Goal: Transaction & Acquisition: Download file/media

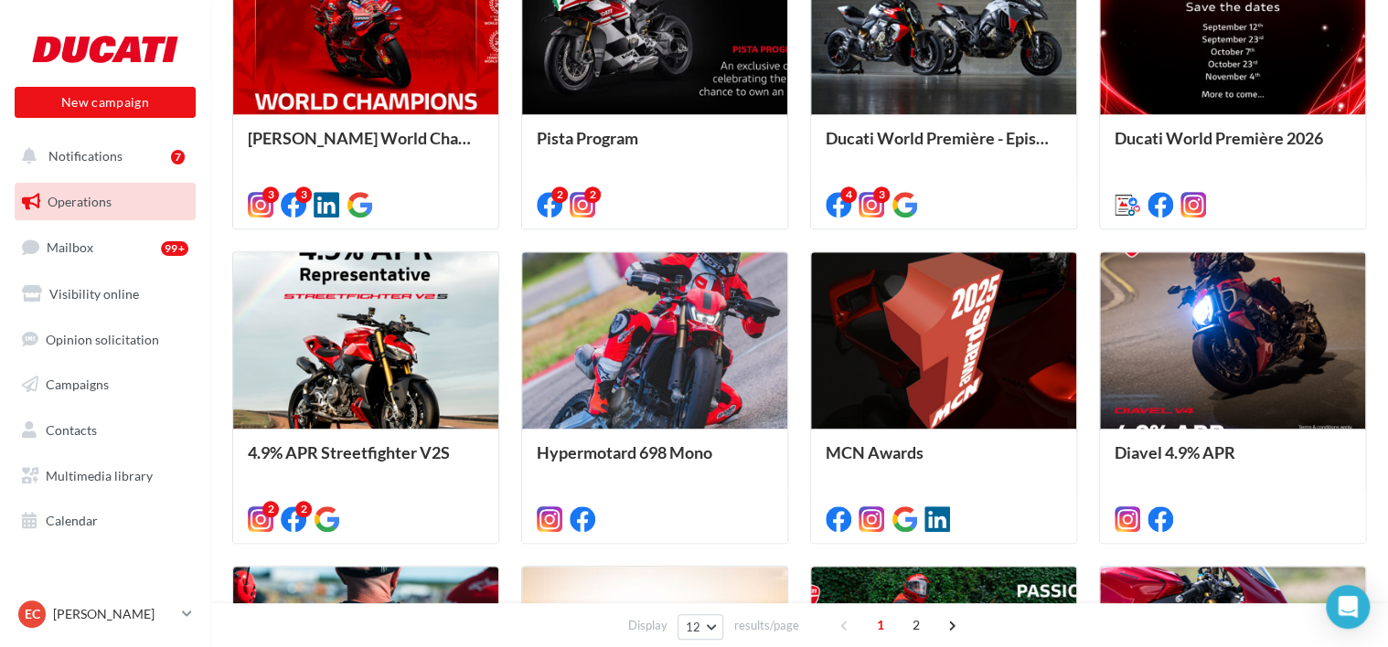
scroll to position [595, 0]
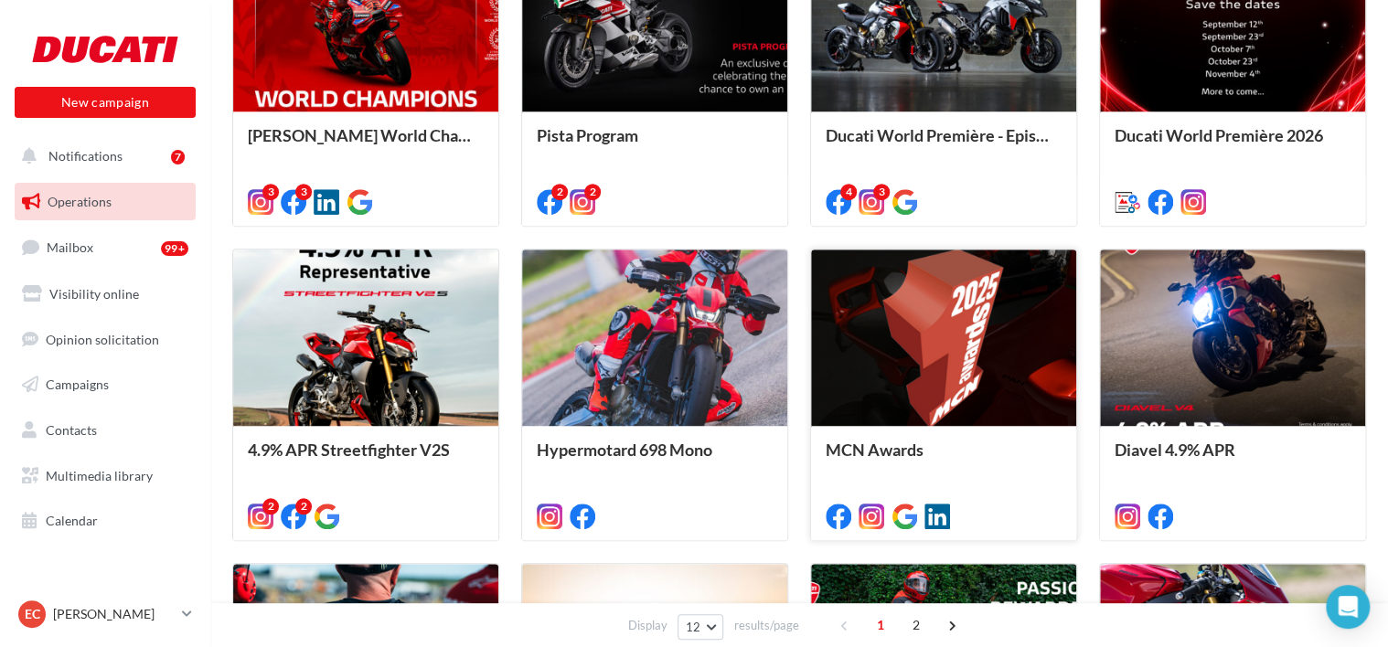
click at [911, 328] on div at bounding box center [943, 339] width 265 height 178
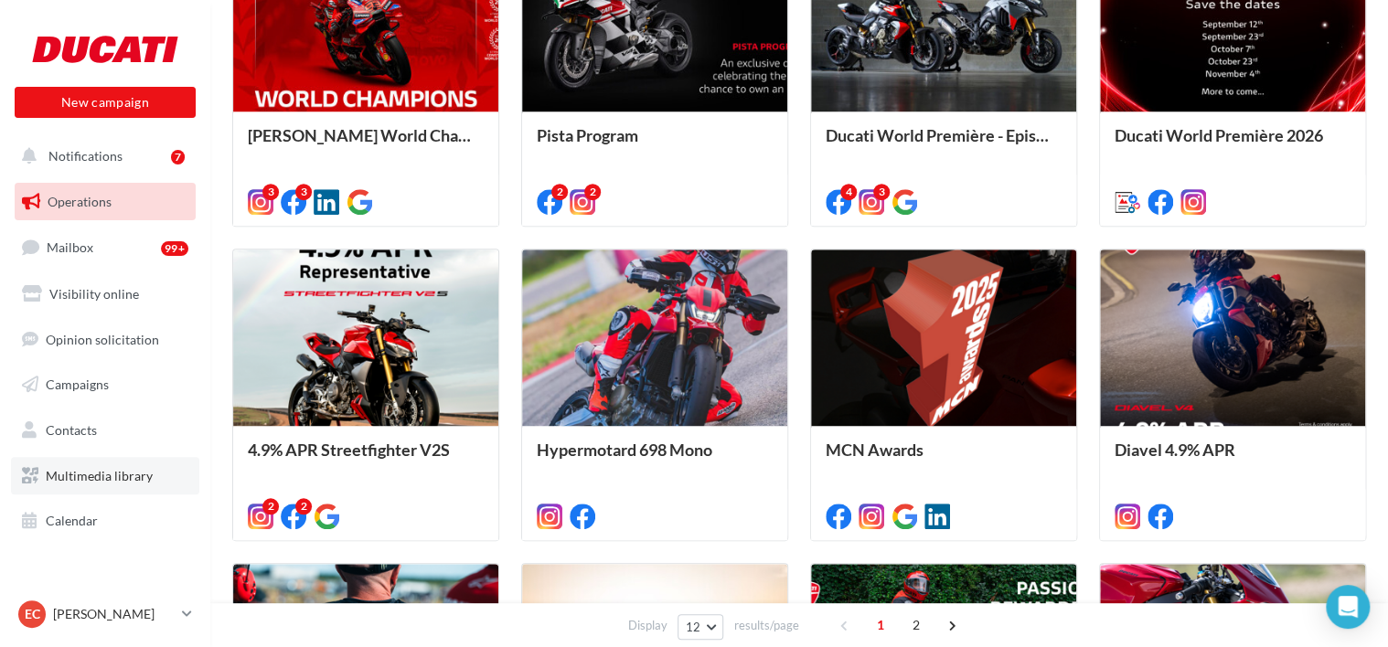
click at [93, 475] on span "Multimedia library" at bounding box center [99, 476] width 107 height 16
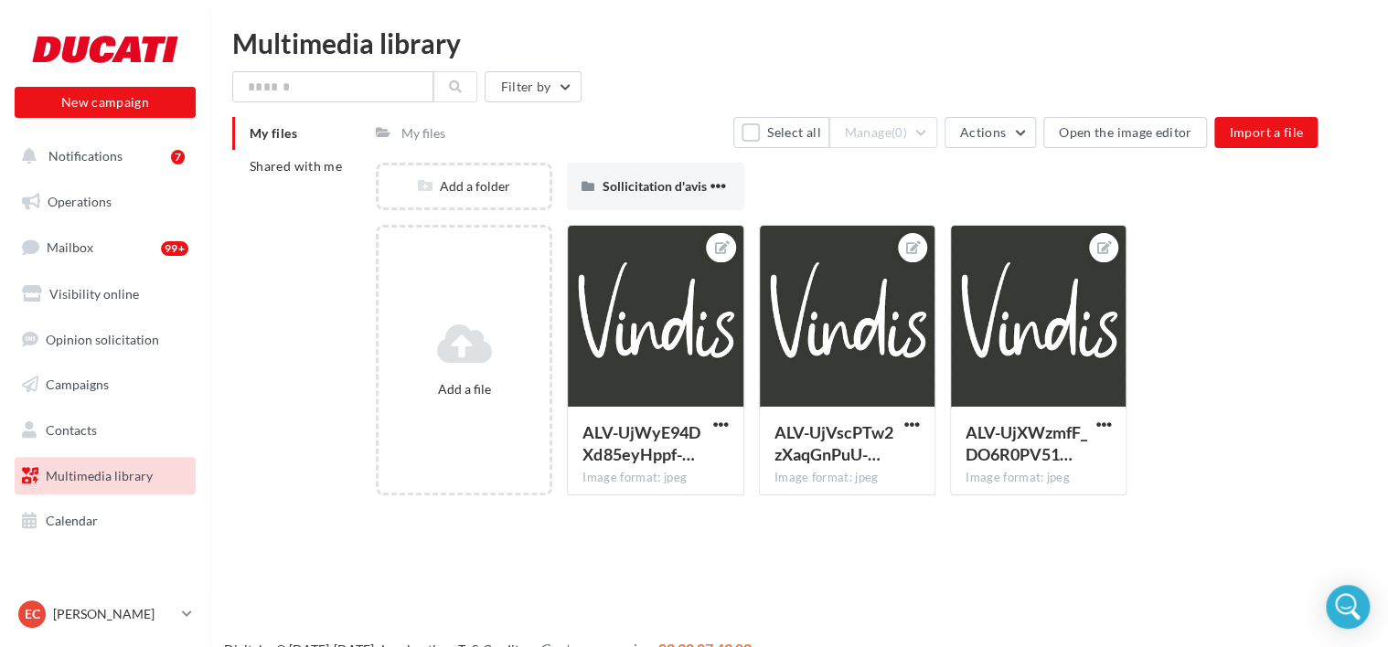
click at [425, 130] on div "My files" at bounding box center [423, 133] width 44 height 18
click at [320, 167] on span "Shared with me" at bounding box center [296, 166] width 92 height 16
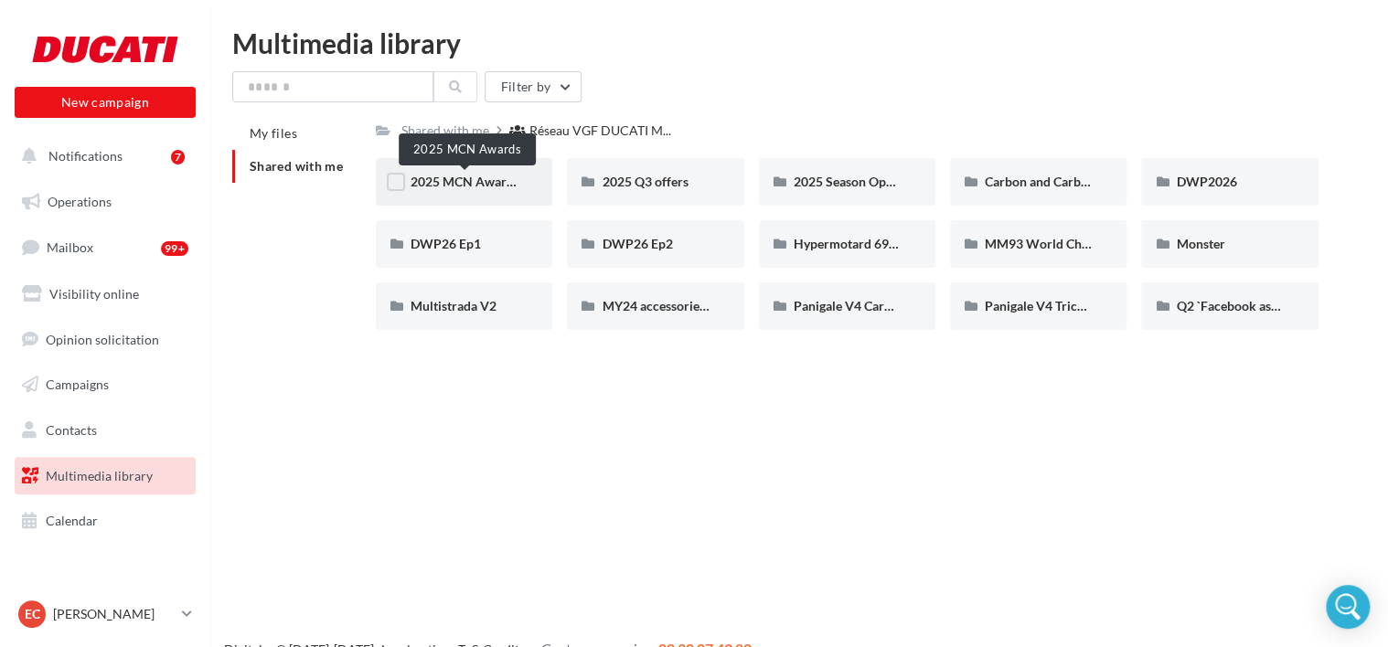
click at [455, 176] on span "2025 MCN Awards" at bounding box center [464, 182] width 109 height 16
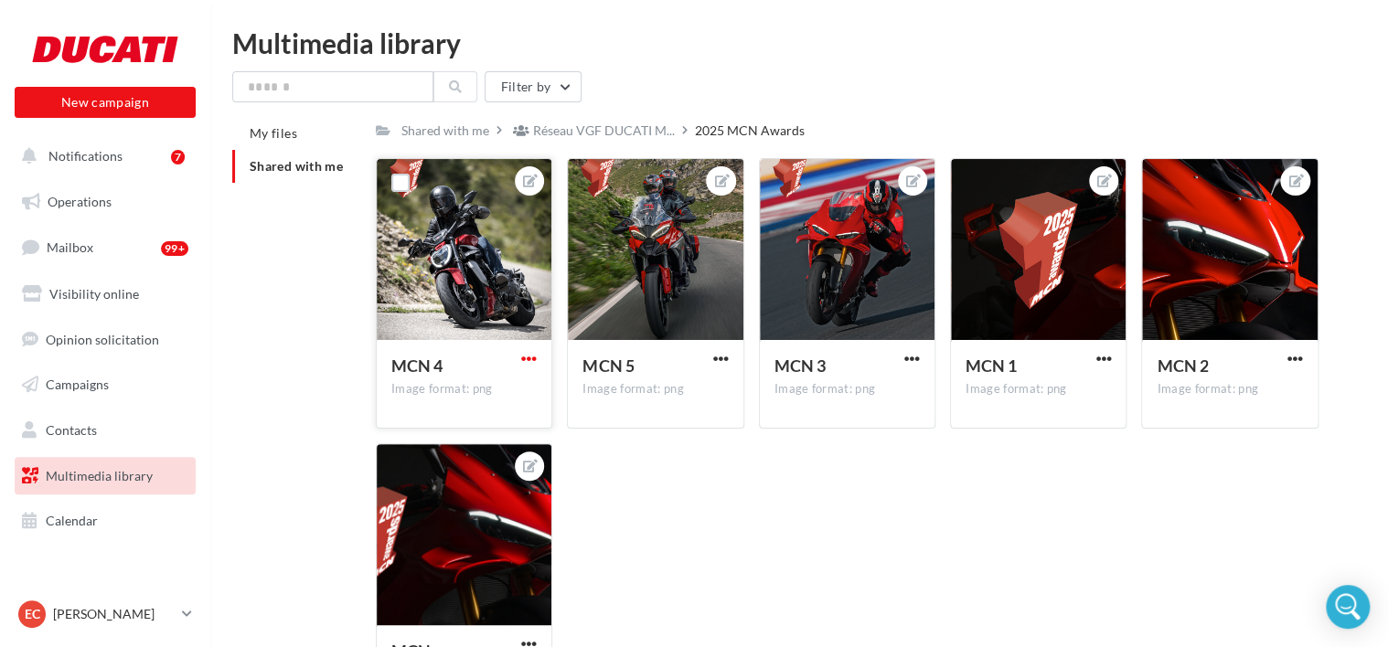
click at [528, 355] on span "button" at bounding box center [529, 359] width 16 height 16
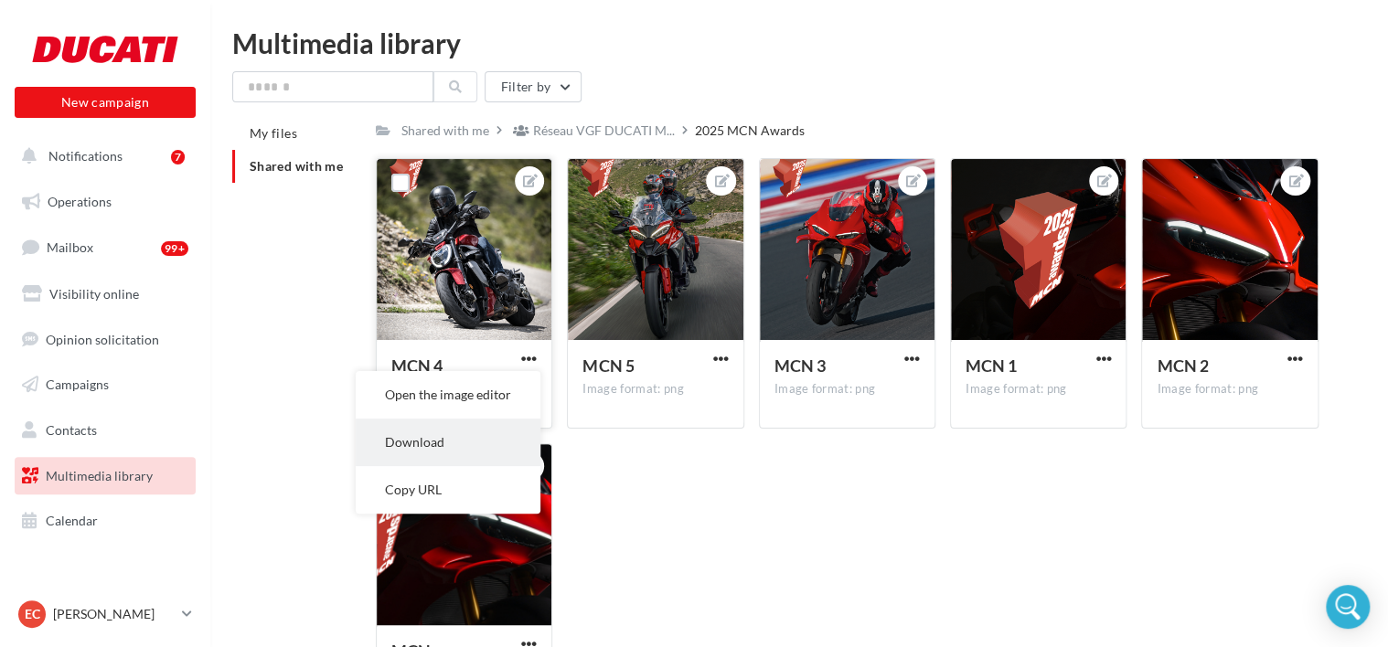
click at [487, 443] on button "Download" at bounding box center [448, 443] width 185 height 48
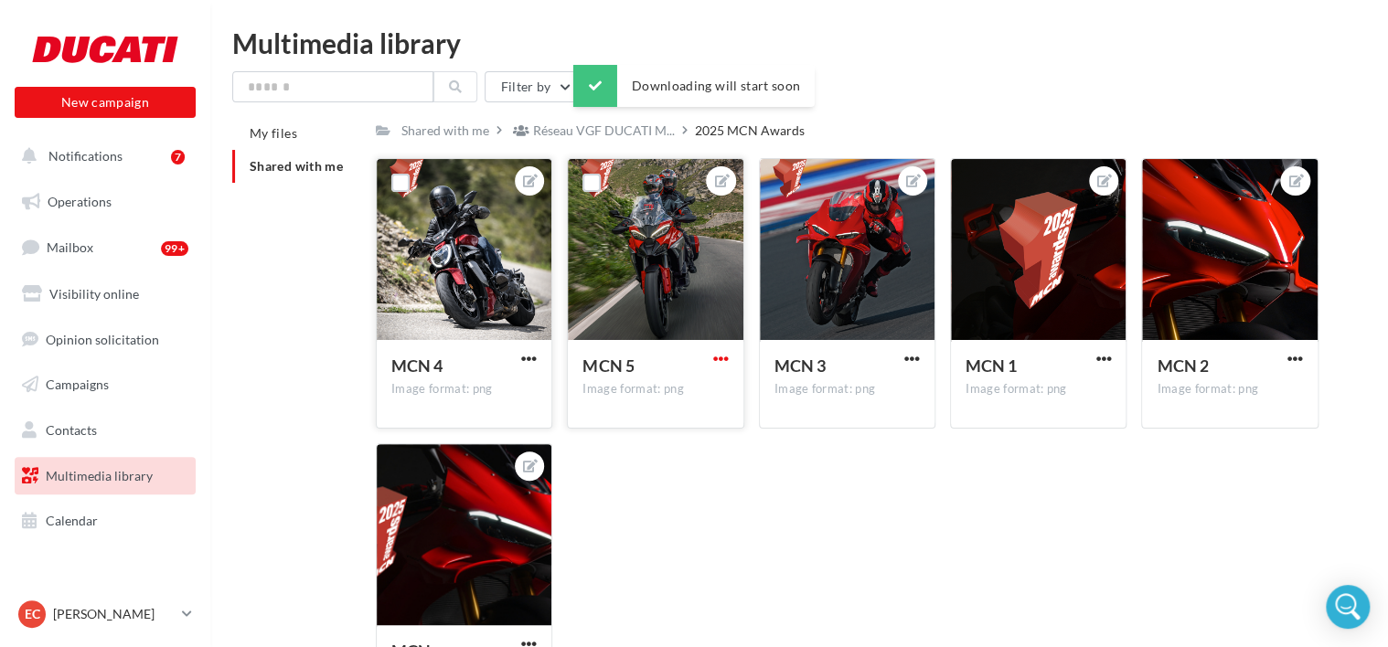
click at [722, 364] on span "button" at bounding box center [721, 359] width 16 height 16
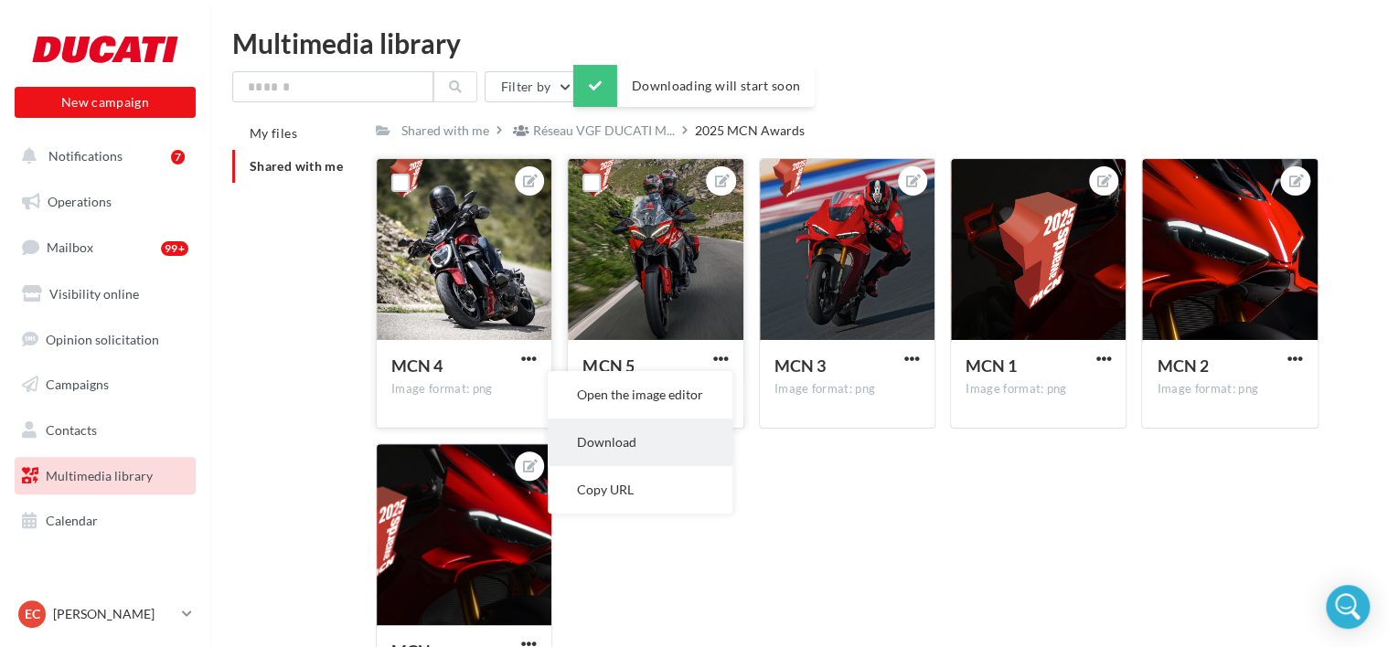
click at [676, 440] on button "Download" at bounding box center [640, 443] width 185 height 48
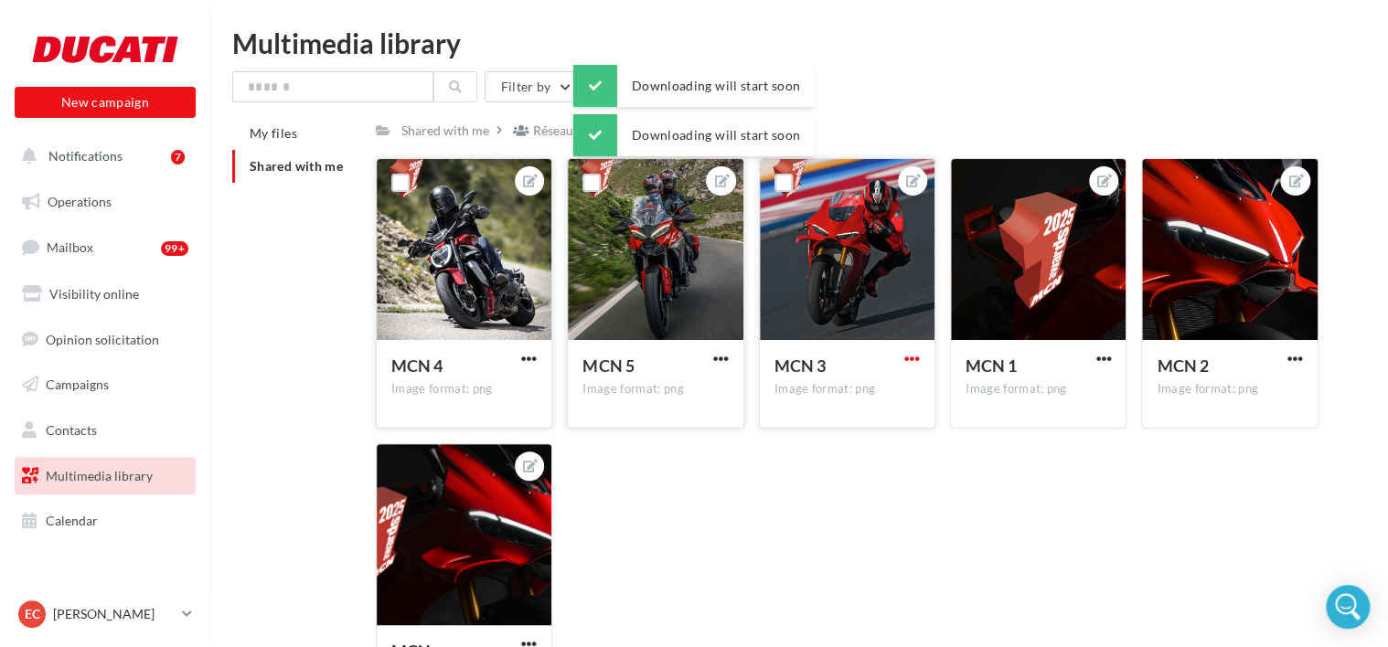
click at [916, 357] on span "button" at bounding box center [912, 359] width 16 height 16
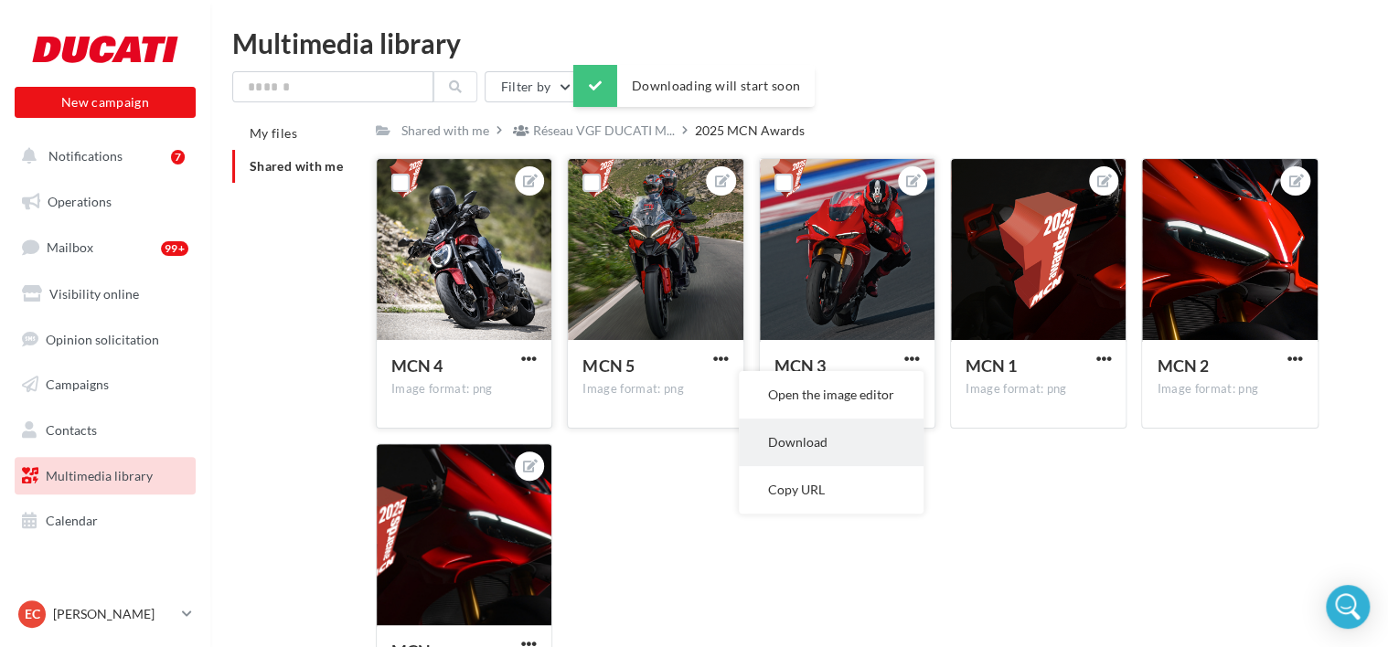
click at [852, 431] on button "Download" at bounding box center [831, 443] width 185 height 48
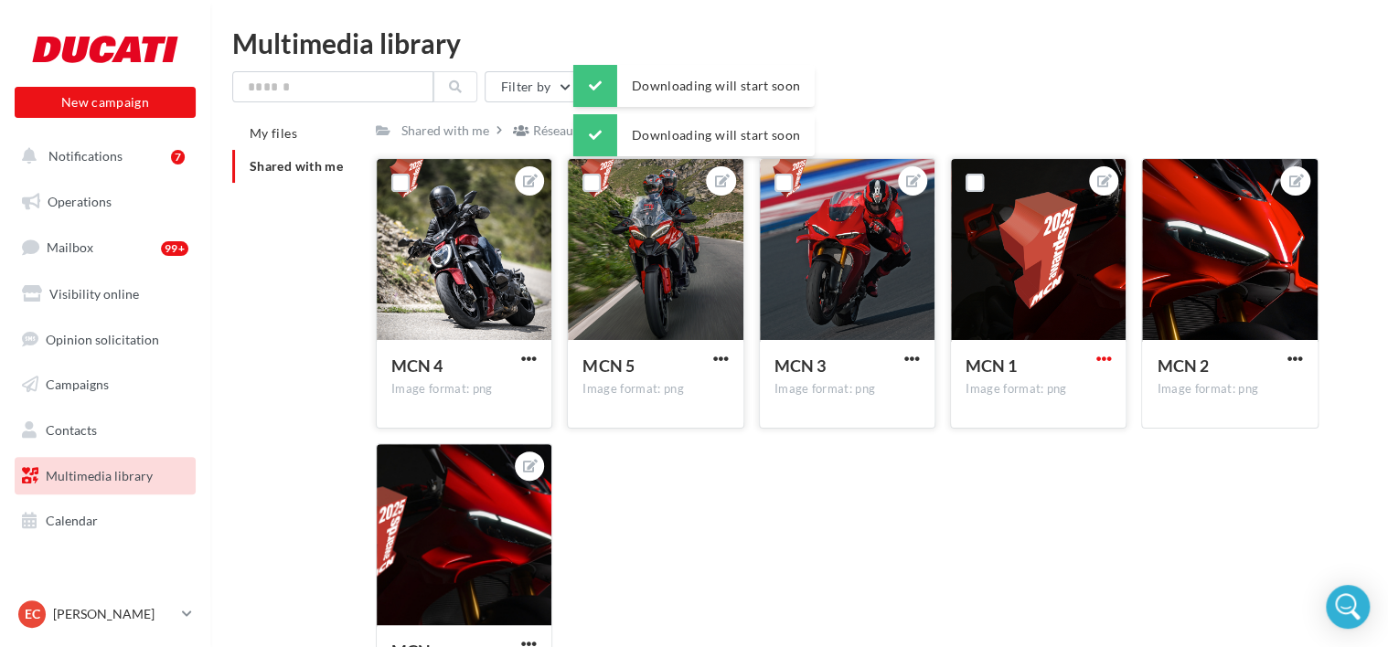
click at [1106, 357] on span "button" at bounding box center [1103, 359] width 16 height 16
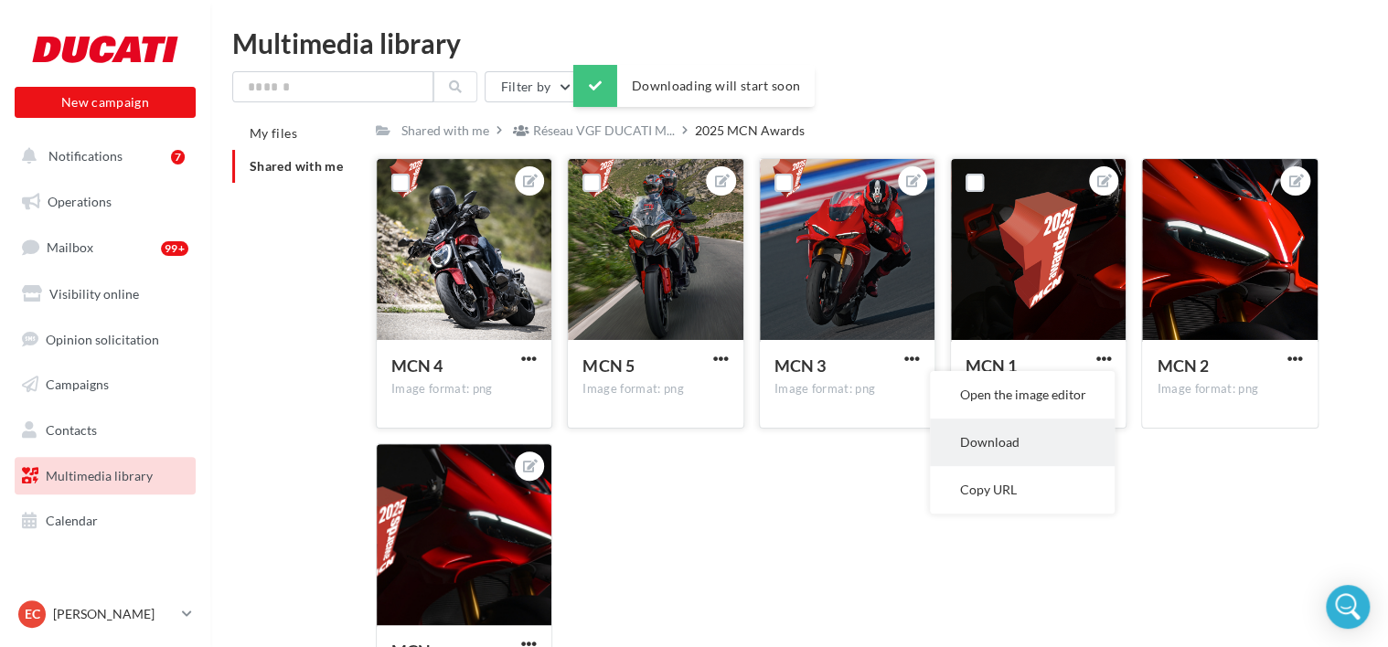
click at [1062, 437] on button "Download" at bounding box center [1022, 443] width 185 height 48
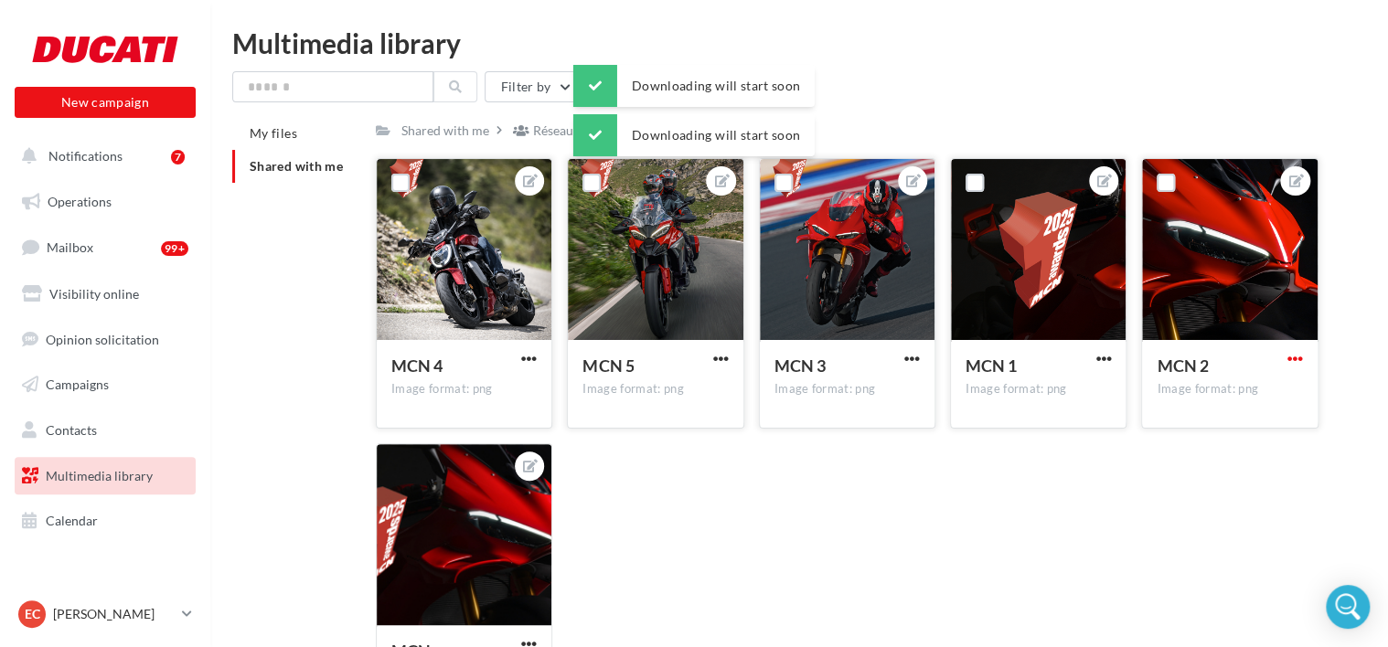
click at [1296, 360] on span "button" at bounding box center [1295, 359] width 16 height 16
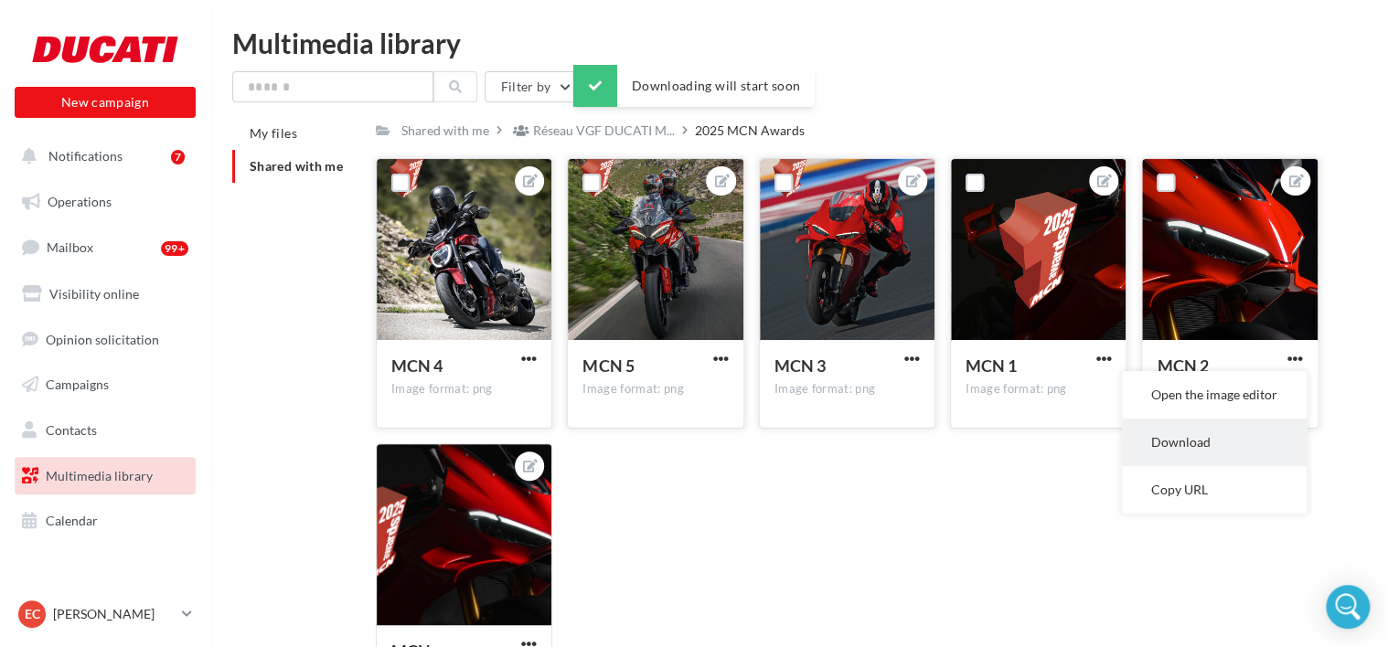
click at [1226, 434] on button "Download" at bounding box center [1214, 443] width 185 height 48
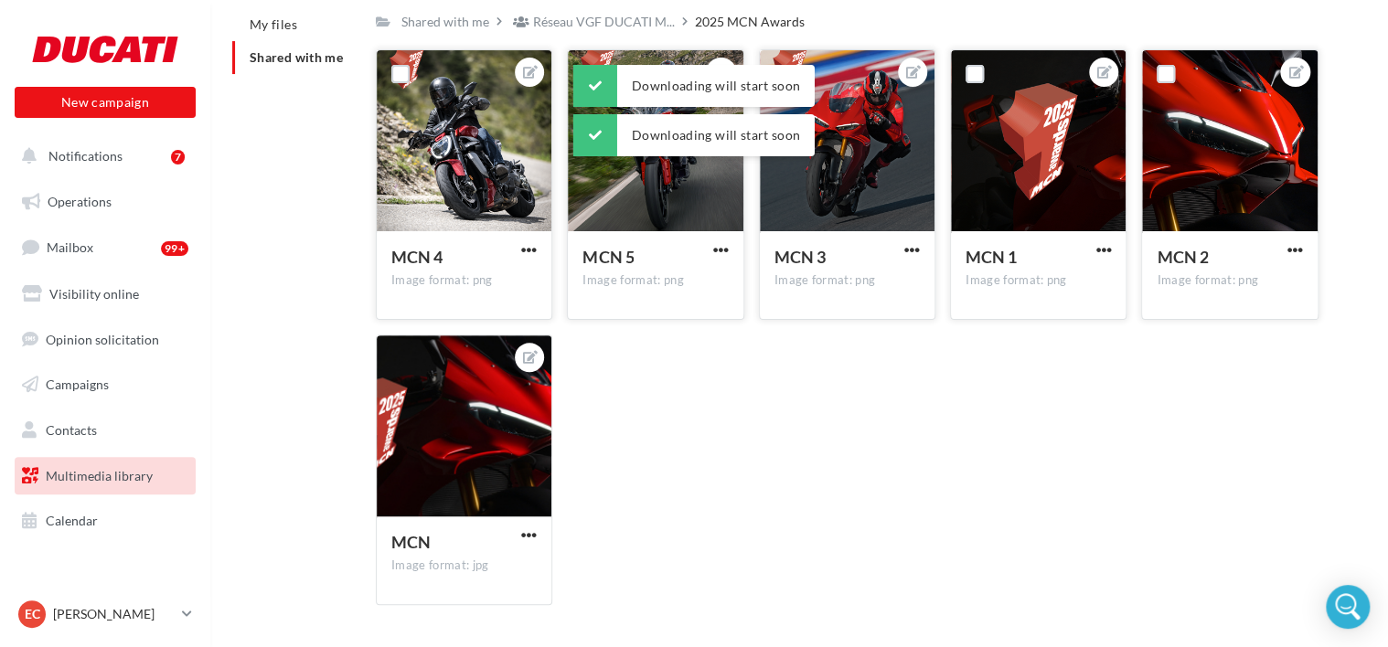
scroll to position [110, 0]
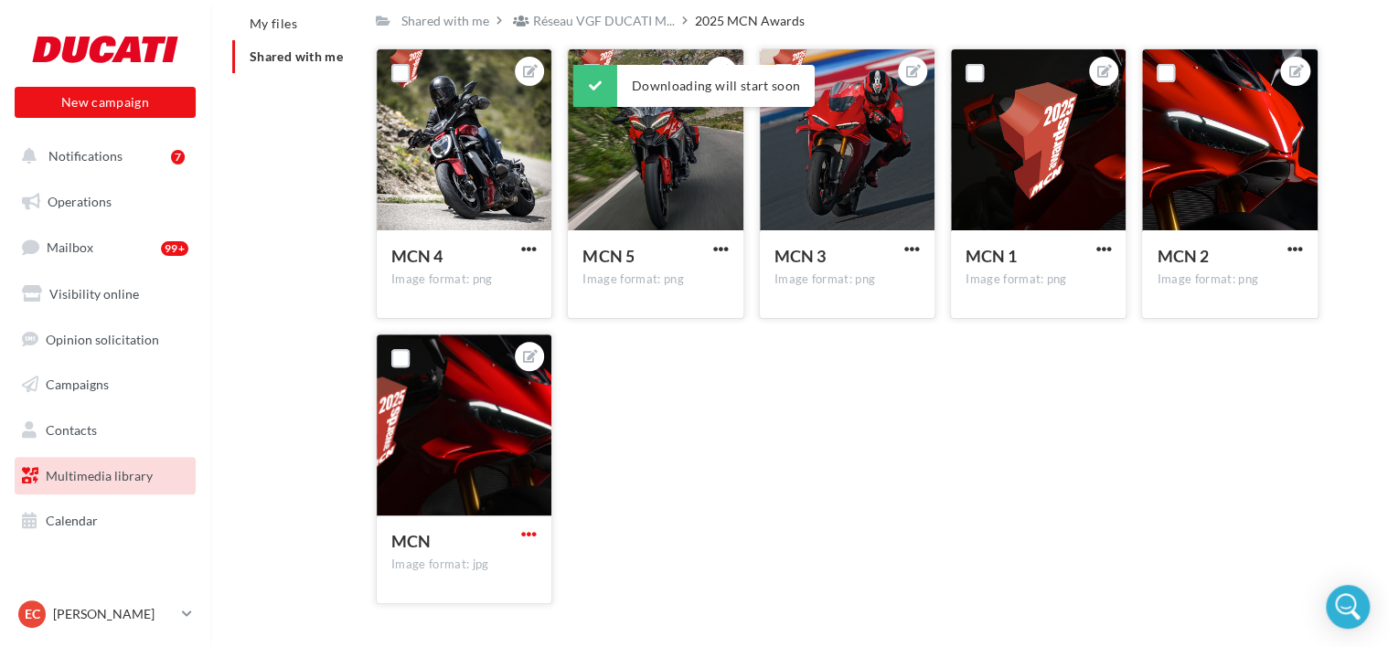
click at [537, 538] on span "button" at bounding box center [529, 535] width 16 height 16
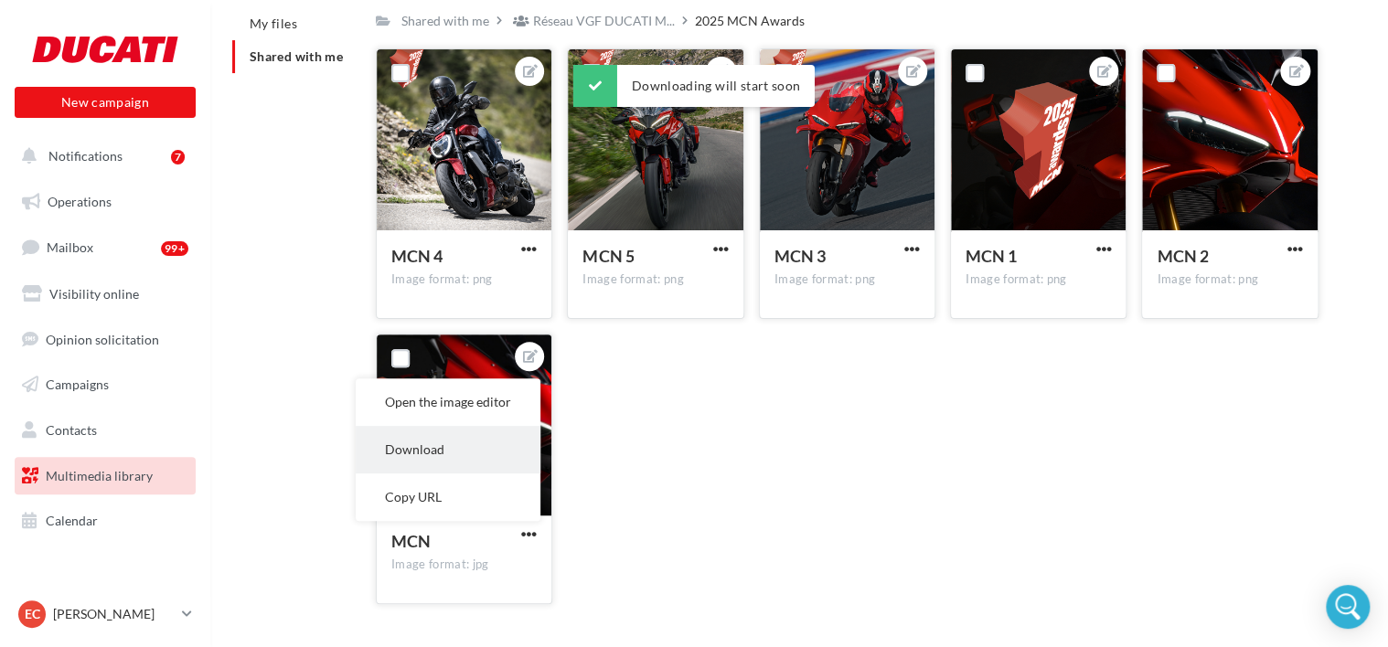
click at [501, 456] on button "Download" at bounding box center [448, 450] width 185 height 48
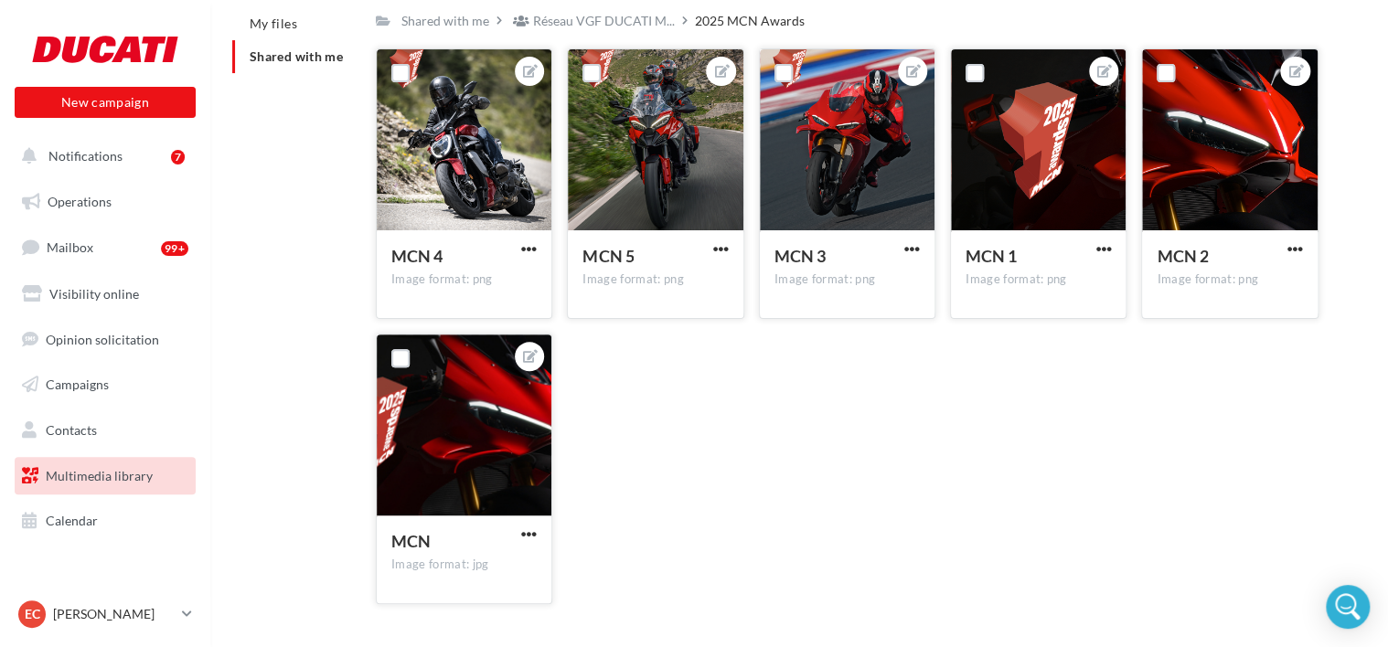
scroll to position [0, 0]
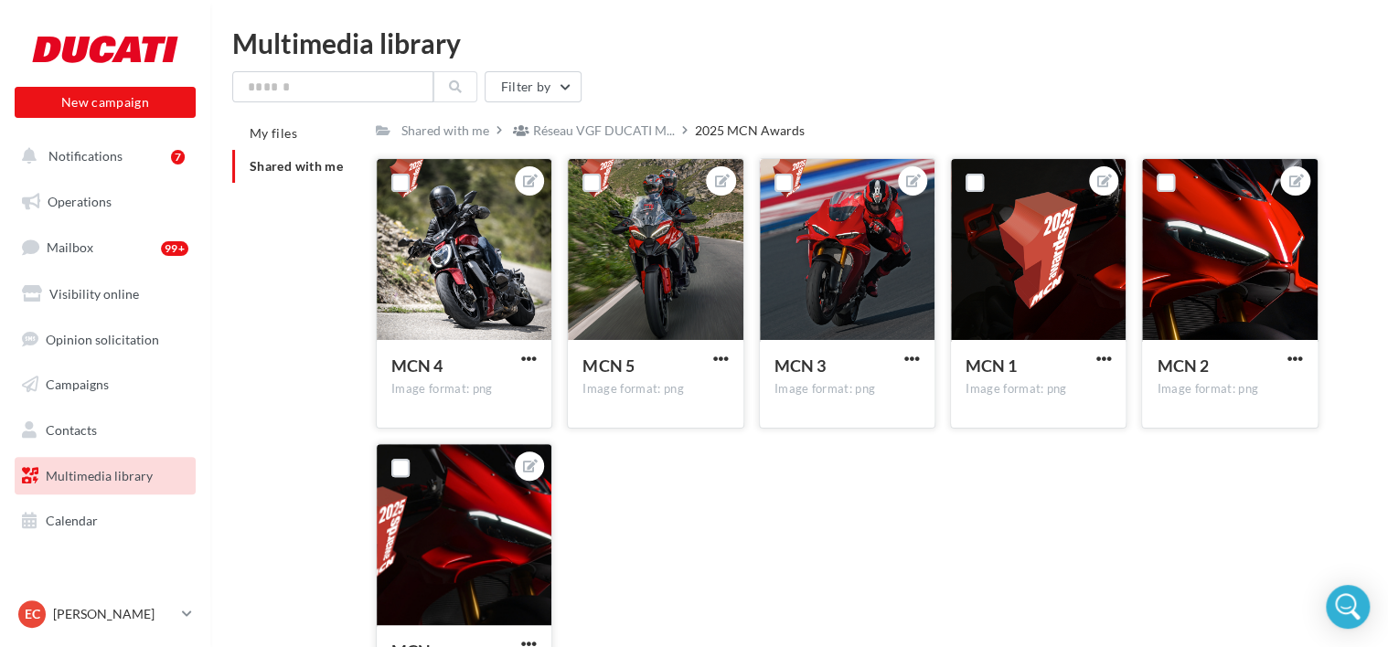
click at [558, 149] on div "Shared with me Réseau VGF DUCATI M... 2025 MCN Awards Rs Shared by Réseau VGF D…" at bounding box center [847, 423] width 943 height 612
click at [553, 141] on div "Réseau VGF DUCATI M..." at bounding box center [593, 130] width 169 height 27
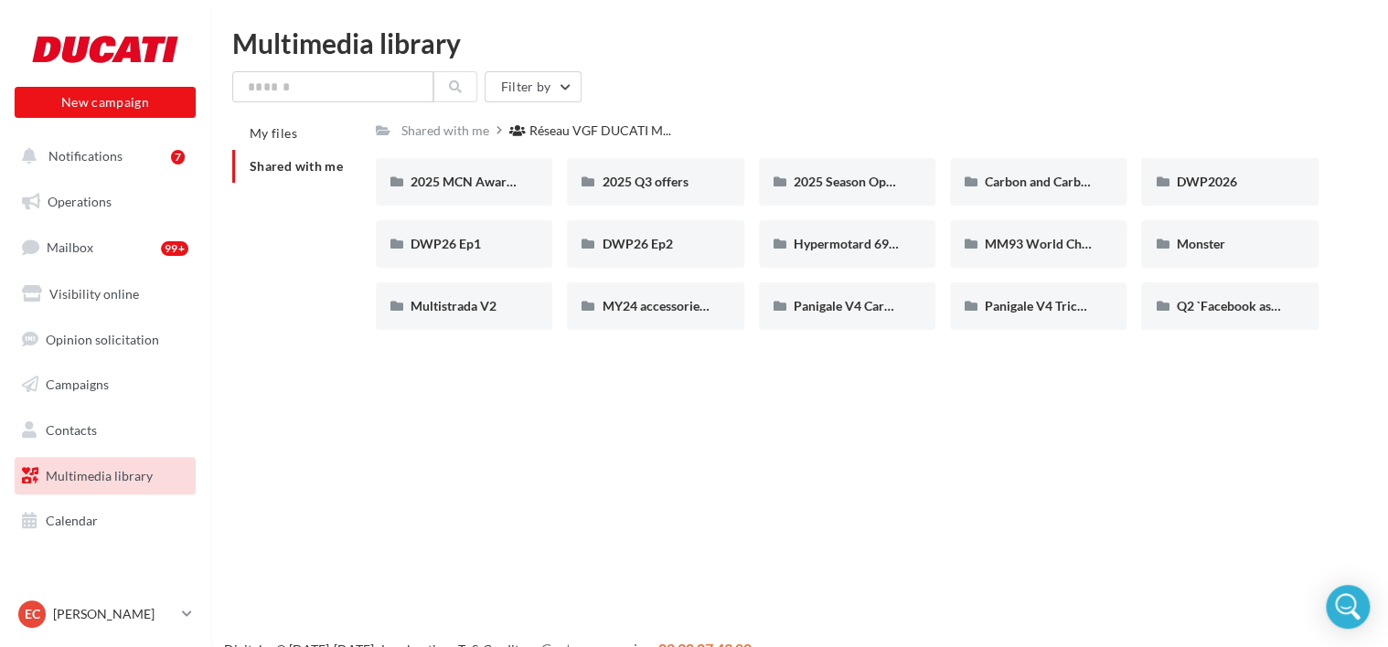
click at [456, 131] on div "Shared with me" at bounding box center [445, 131] width 88 height 18
click at [267, 130] on span "My files" at bounding box center [274, 133] width 48 height 16
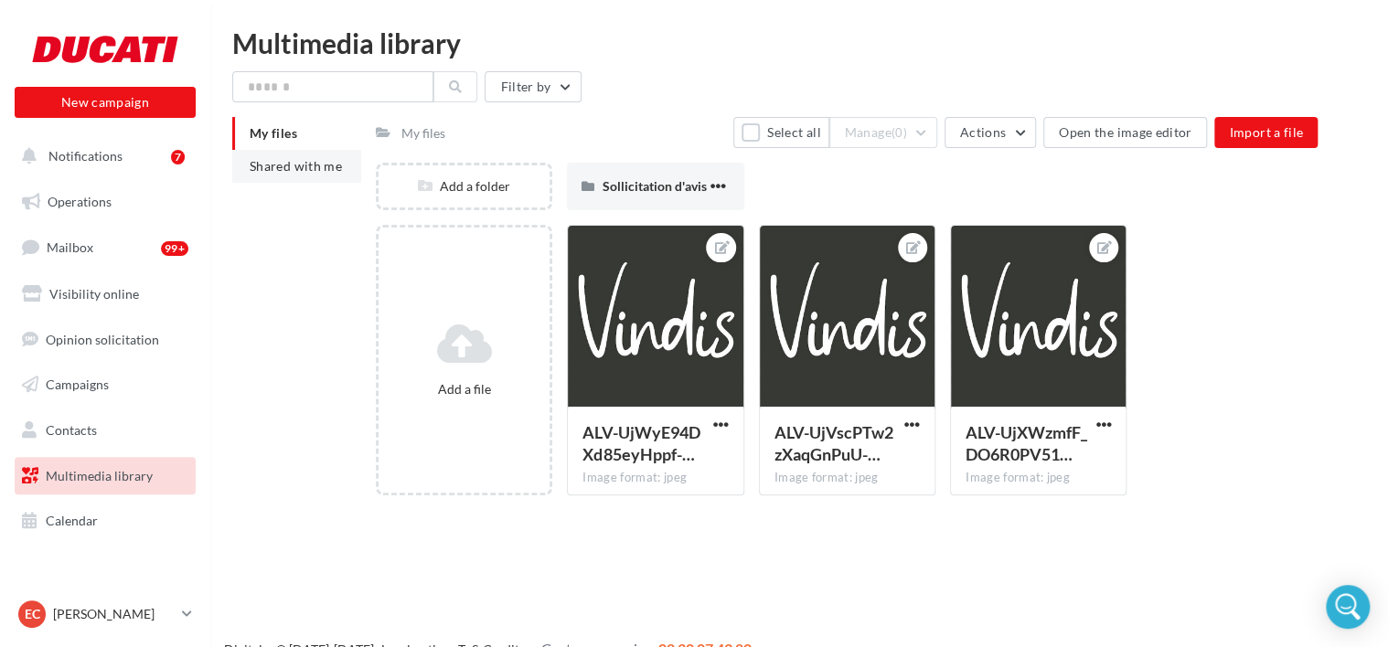
click at [266, 161] on span "Shared with me" at bounding box center [296, 166] width 92 height 16
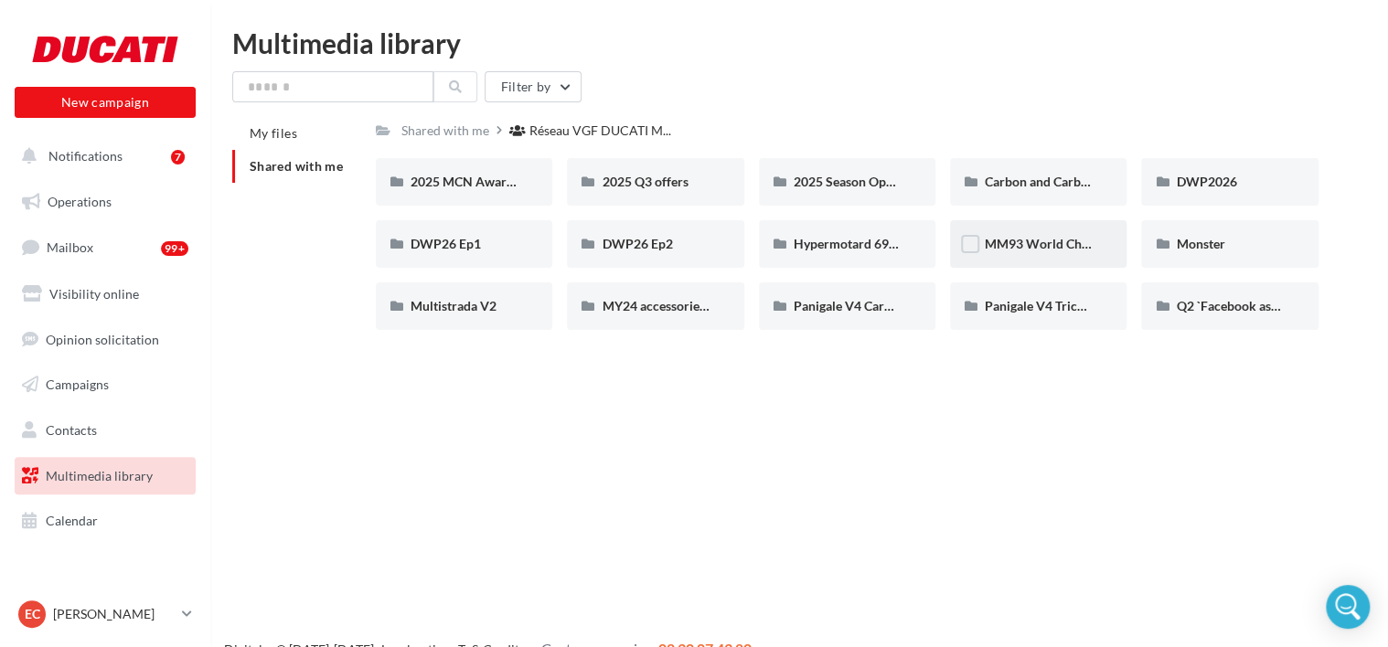
click at [1022, 255] on div "MM93 World Champion" at bounding box center [1038, 244] width 176 height 48
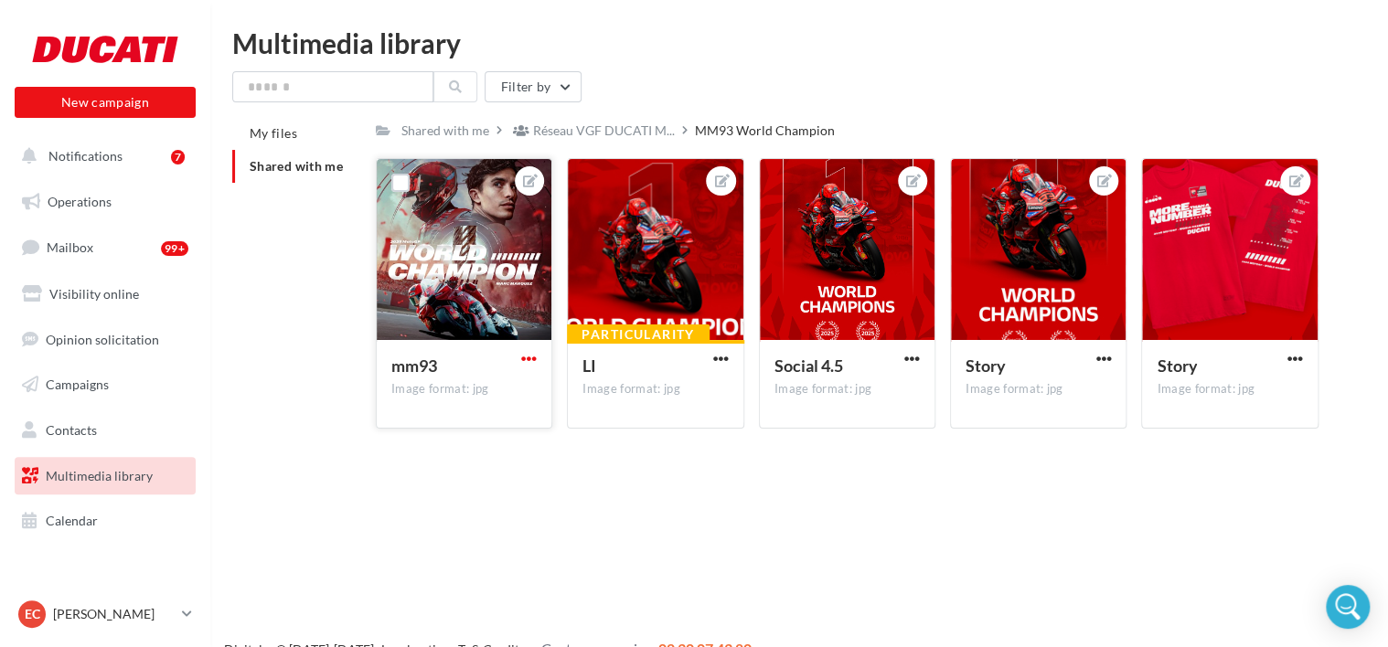
click at [530, 353] on span "button" at bounding box center [529, 359] width 16 height 16
click at [482, 440] on button "Download" at bounding box center [448, 443] width 185 height 48
click at [724, 359] on span "button" at bounding box center [721, 359] width 16 height 16
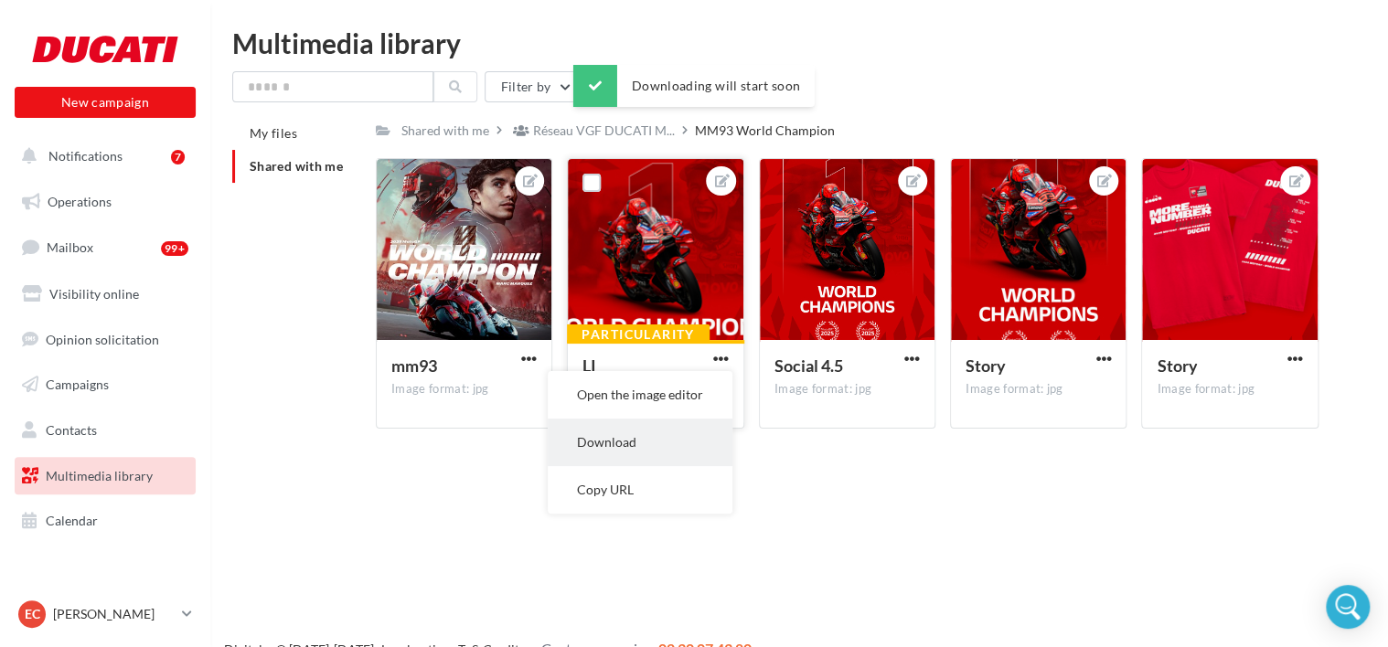
click at [698, 431] on button "Download" at bounding box center [640, 443] width 185 height 48
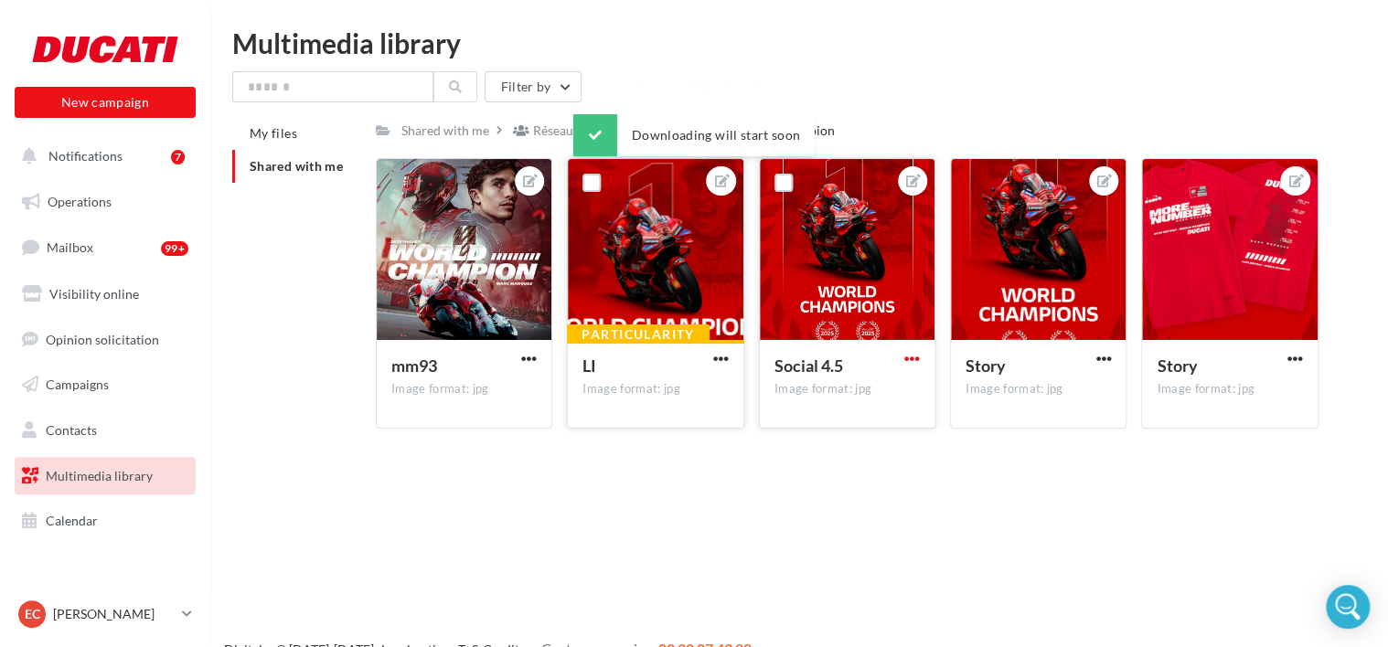
click at [909, 362] on span "button" at bounding box center [912, 359] width 16 height 16
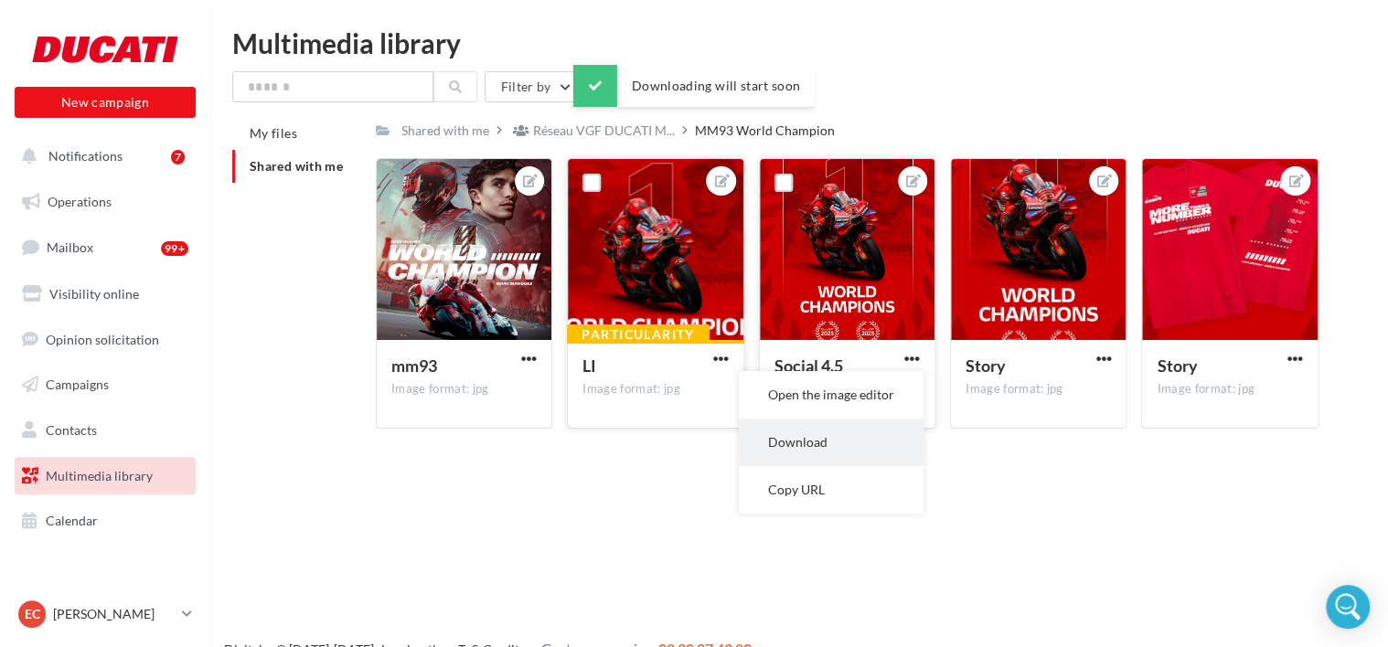
click at [873, 450] on button "Download" at bounding box center [831, 443] width 185 height 48
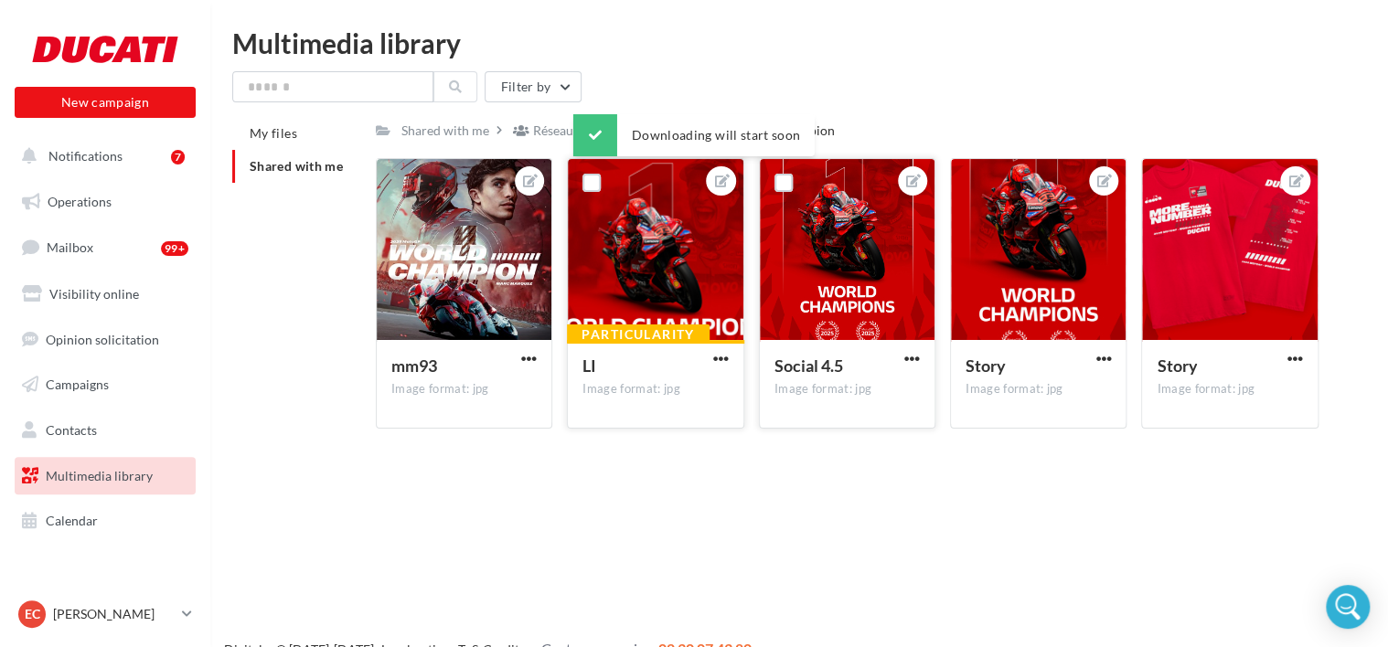
click at [1020, 517] on div "New campaign New campaign Notifications 7 Operations Mailbox 99+ Visibility onl…" at bounding box center [694, 352] width 1388 height 647
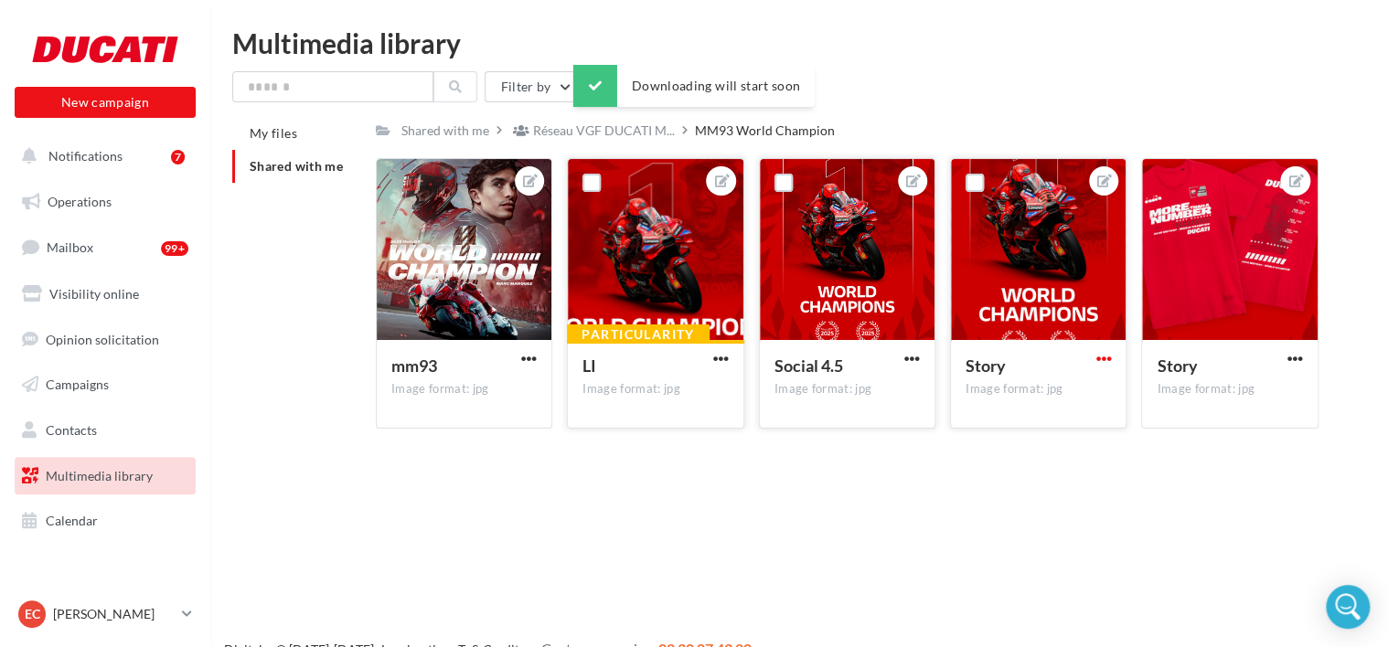
click at [1100, 362] on span "button" at bounding box center [1103, 359] width 16 height 16
click at [1051, 428] on button "Download" at bounding box center [1022, 443] width 185 height 48
click at [1179, 554] on div "New campaign New campaign Notifications 7 Operations Mailbox 99+ Visibility onl…" at bounding box center [694, 352] width 1388 height 647
click at [1292, 366] on span "button" at bounding box center [1295, 359] width 16 height 16
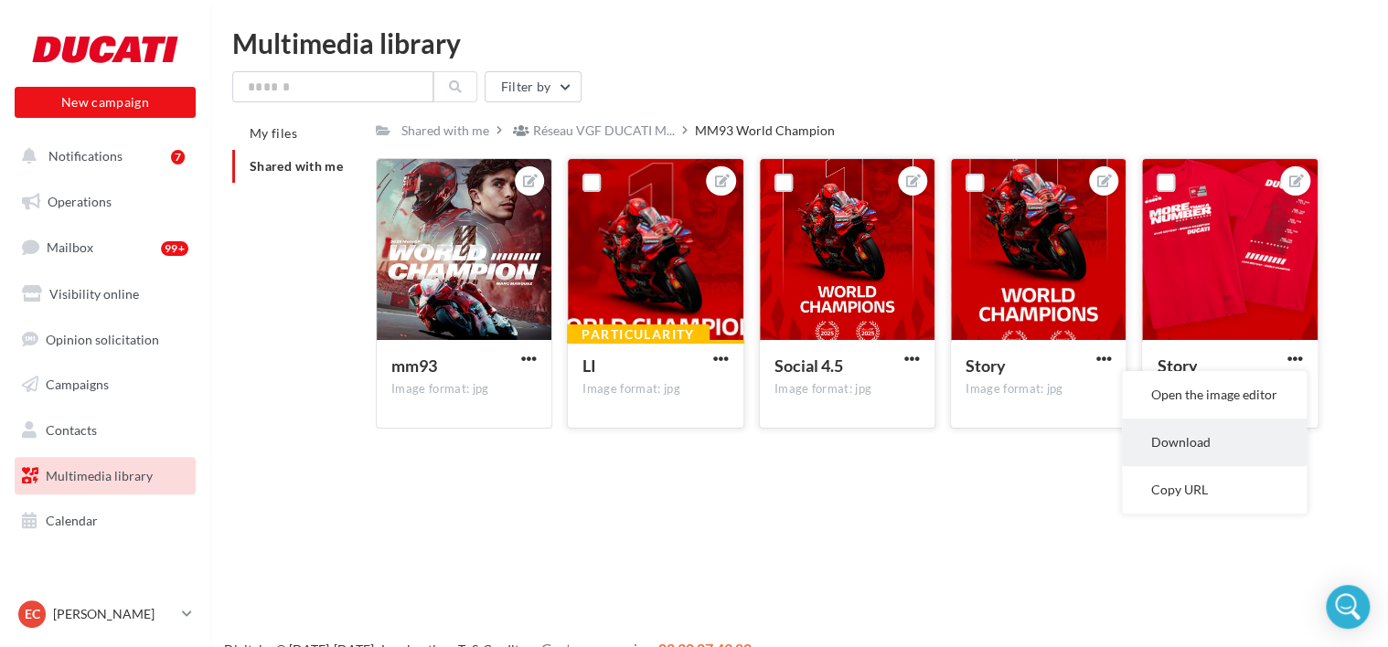
click at [1253, 434] on button "Download" at bounding box center [1214, 443] width 185 height 48
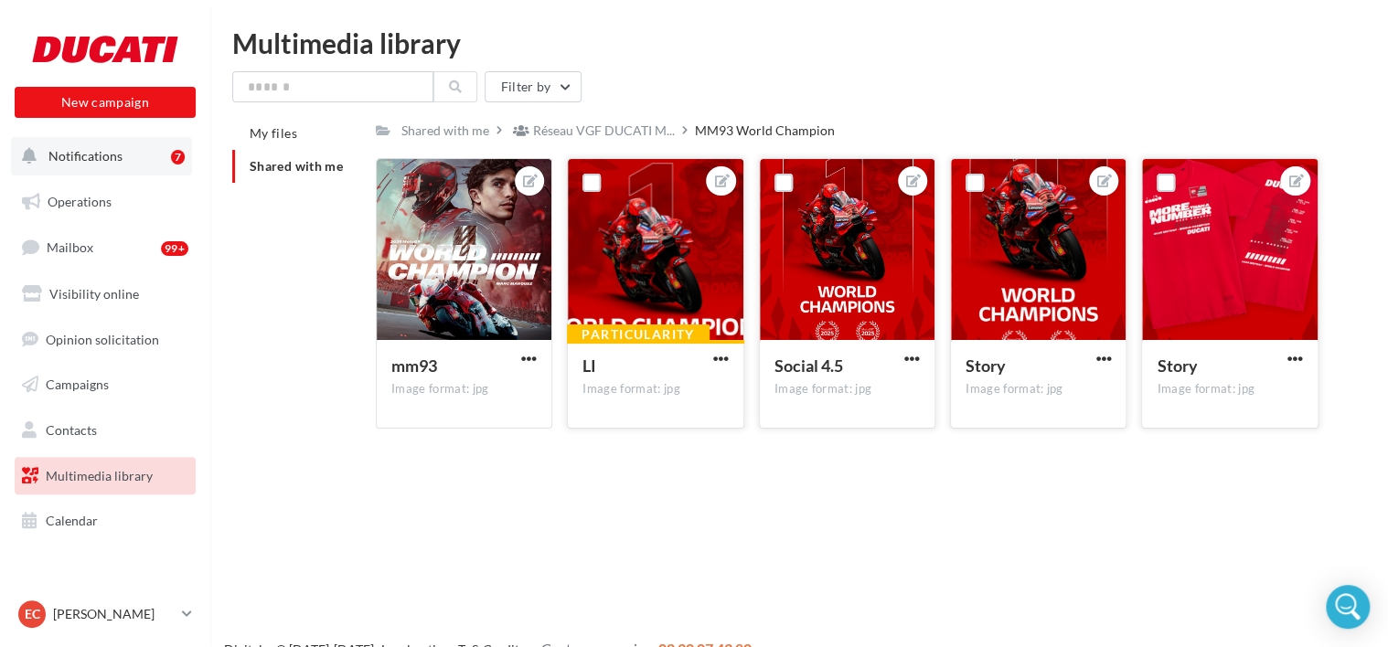
click at [112, 165] on button "Notifications 7" at bounding box center [101, 156] width 181 height 38
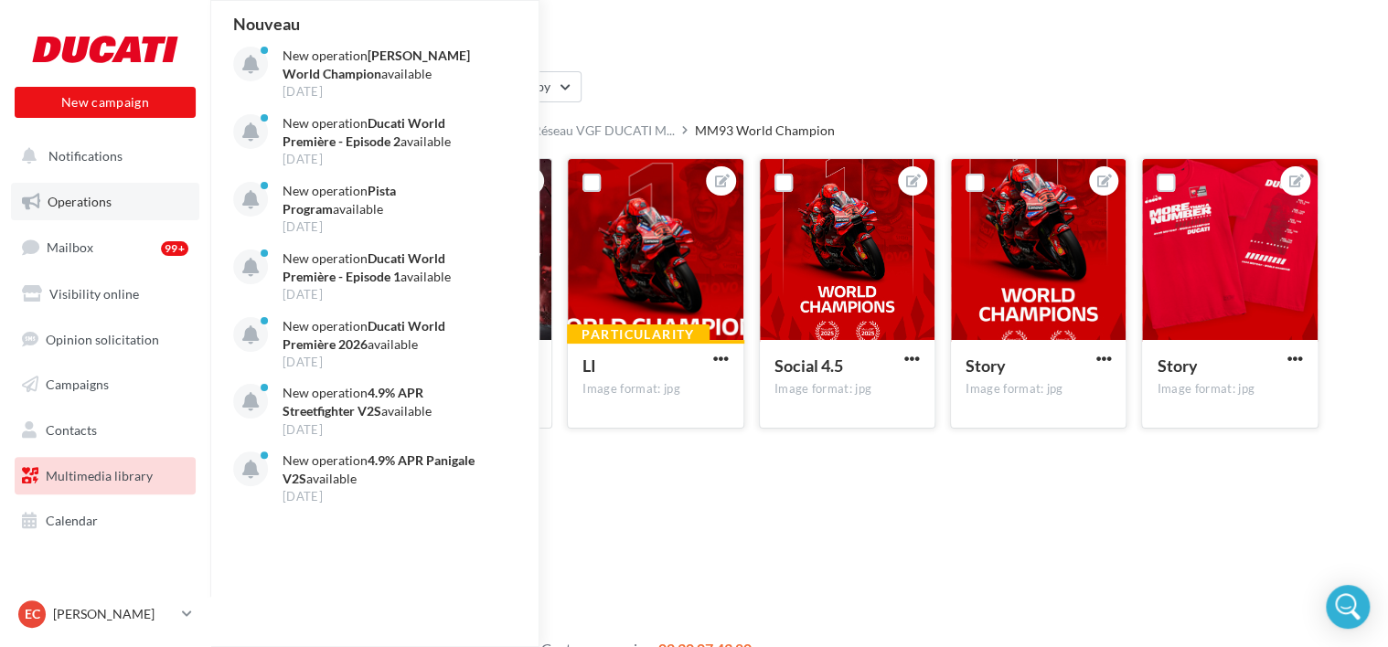
click at [105, 203] on span "Operations" at bounding box center [80, 202] width 64 height 16
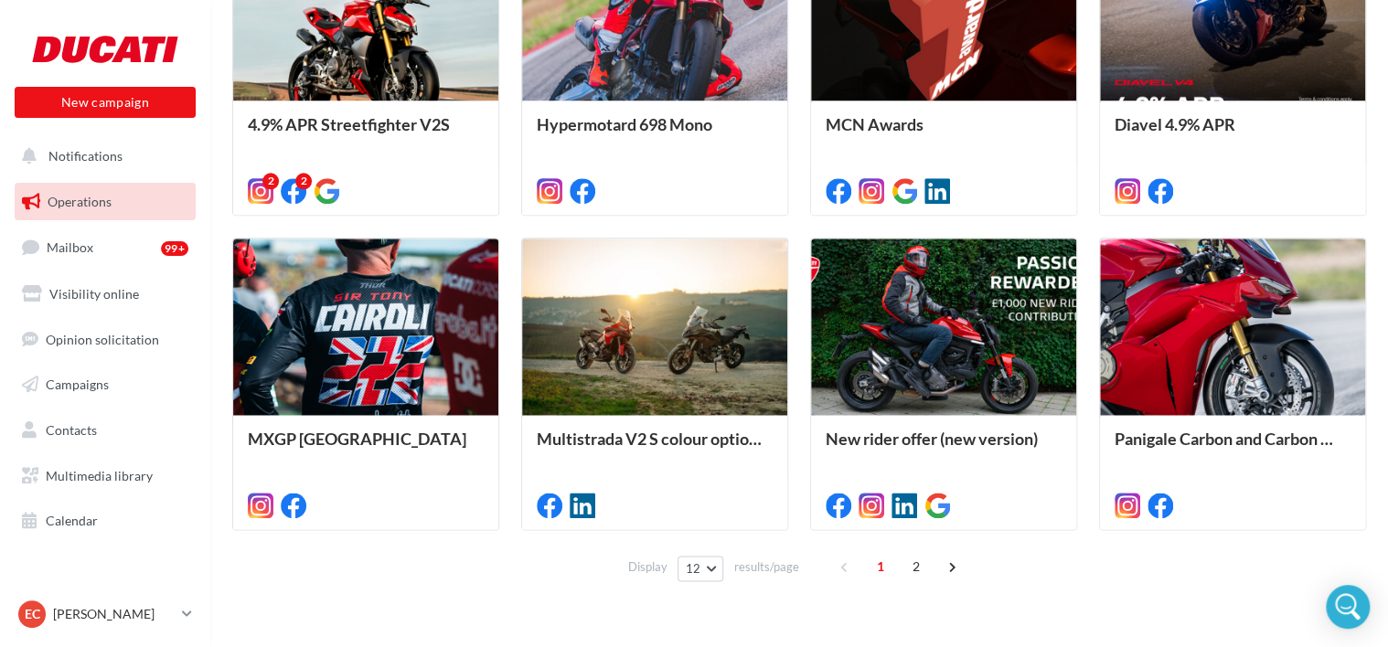
scroll to position [921, 0]
